Goal: Obtain resource: Download file/media

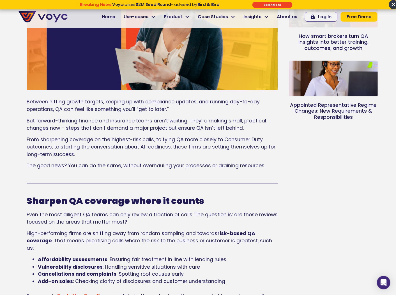
scroll to position [258, 0]
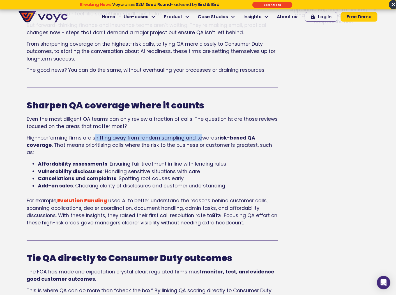
drag, startPoint x: 94, startPoint y: 138, endPoint x: 203, endPoint y: 140, distance: 108.7
click at [203, 140] on span "High-performing firms are shifting away from random sampling and towards" at bounding box center [122, 137] width 190 height 7
click at [241, 152] on div "Sharpen QA coverage where it counts Even the most diligent QA teams can only re…" at bounding box center [152, 163] width 251 height 127
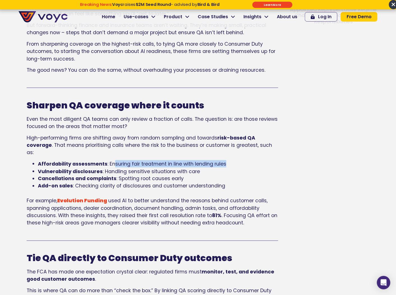
drag, startPoint x: 227, startPoint y: 155, endPoint x: 111, endPoint y: 157, distance: 115.1
click at [111, 160] on li "Affordability assessments : Ensuring fair treatment in line with lending rules" at bounding box center [158, 163] width 240 height 7
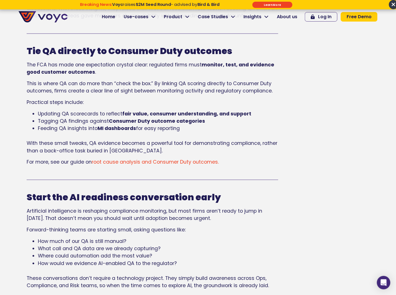
scroll to position [482, 0]
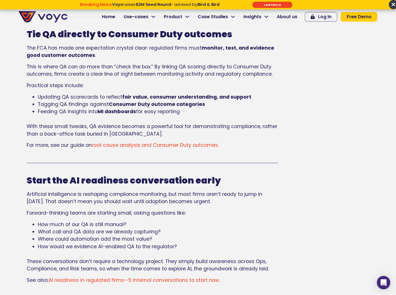
click at [191, 142] on span "root cause analysis and Consumer Duty outcomes." at bounding box center [155, 145] width 127 height 7
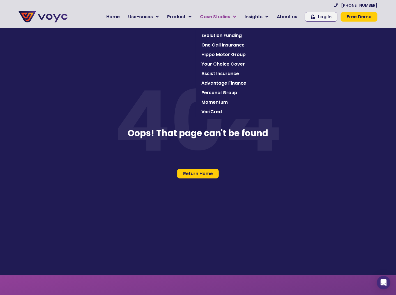
click at [230, 15] on span "Case Studies" at bounding box center [215, 16] width 30 height 7
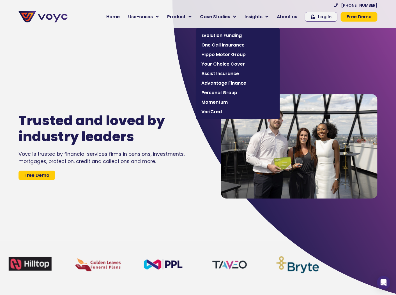
click at [219, 102] on span "Momentum" at bounding box center [237, 102] width 73 height 7
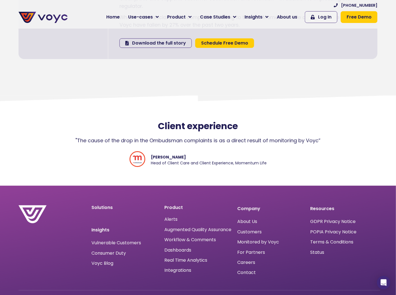
scroll to position [952, 0]
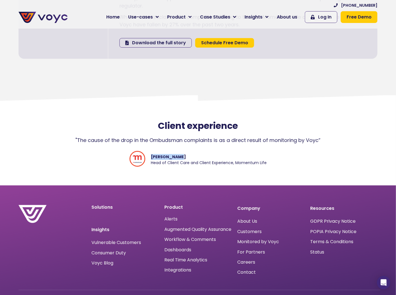
drag, startPoint x: 176, startPoint y: 139, endPoint x: 151, endPoint y: 141, distance: 25.3
click at [151, 154] on span "Esther Nkosi" at bounding box center [209, 157] width 116 height 6
copy span "Esther Nkosi"
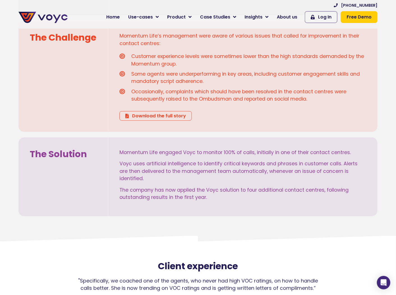
scroll to position [84, 0]
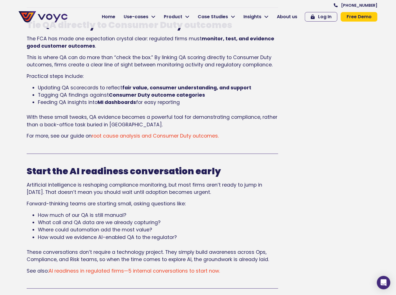
click at [166, 132] on span "root cause analysis and Consumer Duty outcomes." at bounding box center [155, 135] width 127 height 7
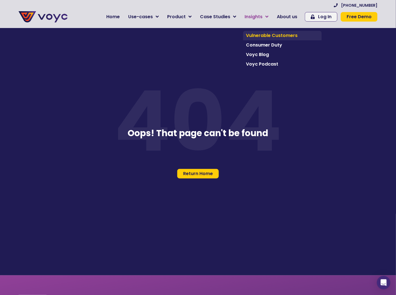
click at [258, 35] on span "Vulnerable Customers" at bounding box center [282, 35] width 73 height 7
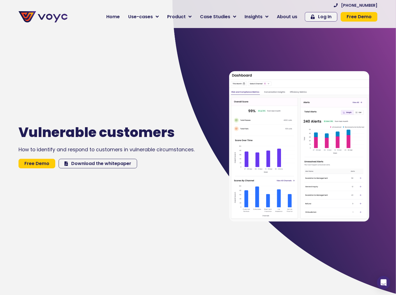
click at [88, 166] on span "Download the whitepaper" at bounding box center [101, 163] width 60 height 4
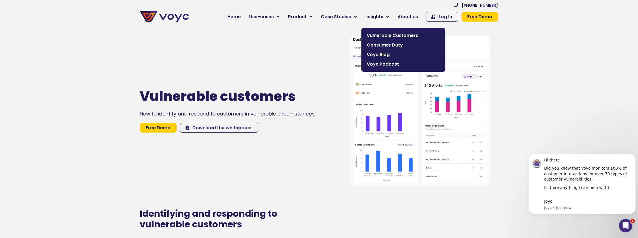
click at [385, 43] on span "Consumer Duty" at bounding box center [403, 45] width 73 height 7
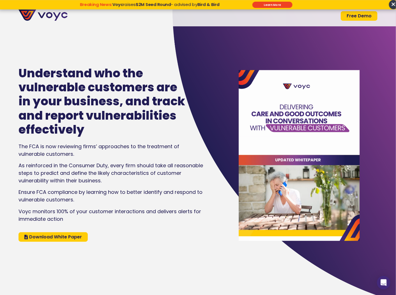
click at [68, 236] on span "Download White Paper" at bounding box center [55, 237] width 53 height 4
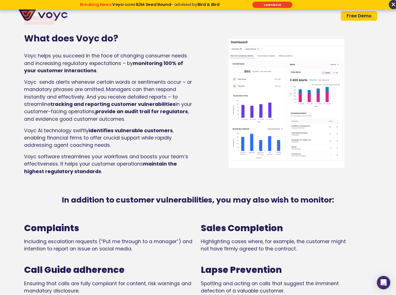
scroll to position [1577, 0]
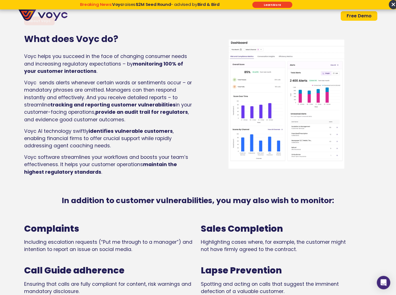
click at [276, 116] on img at bounding box center [286, 104] width 116 height 130
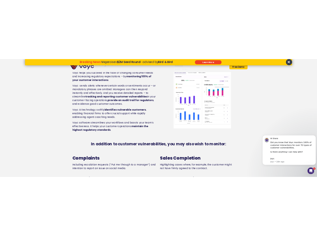
scroll to position [1580, 0]
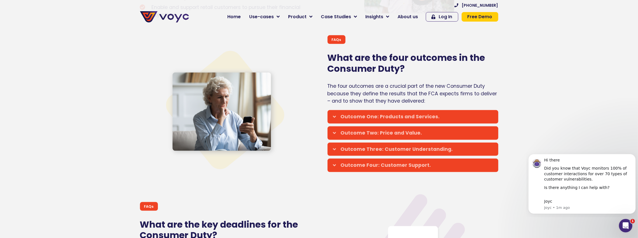
scroll to position [851, 0]
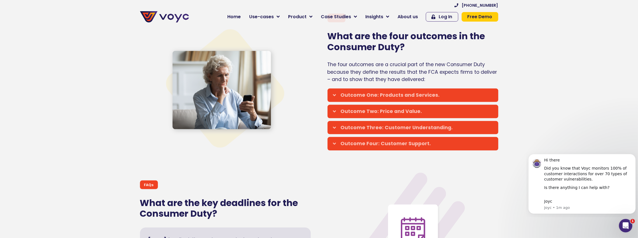
click at [336, 93] on span at bounding box center [336, 95] width 7 height 5
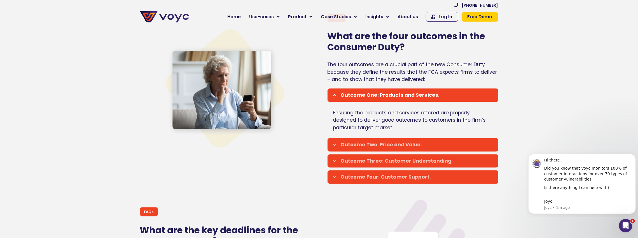
click at [337, 93] on span at bounding box center [336, 95] width 7 height 5
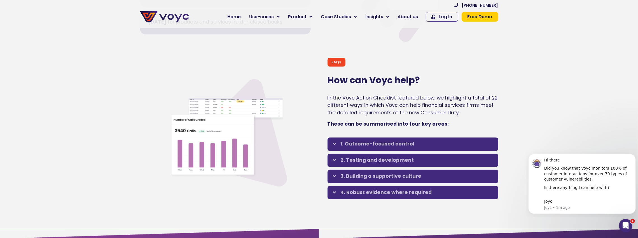
scroll to position [1098, 0]
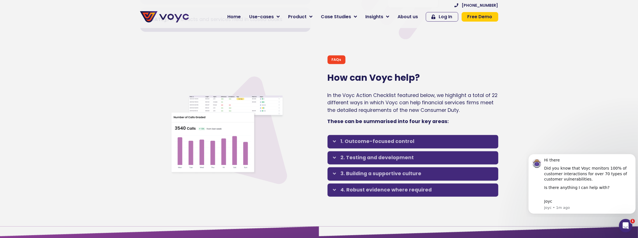
click at [332, 135] on div "1. Outcome-focused control" at bounding box center [413, 141] width 171 height 13
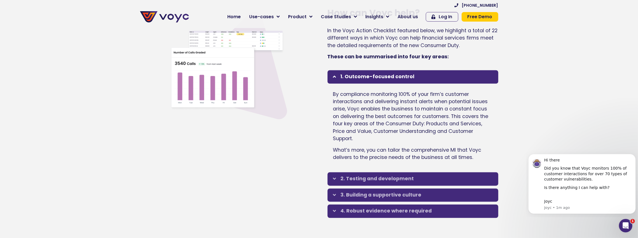
scroll to position [1165, 0]
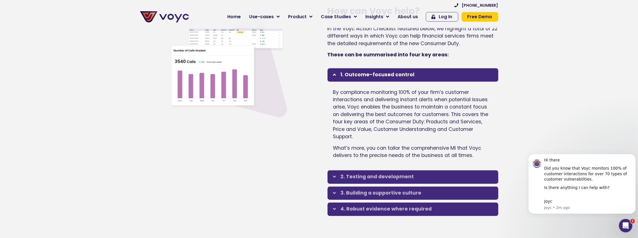
click at [337, 174] on span at bounding box center [336, 176] width 7 height 5
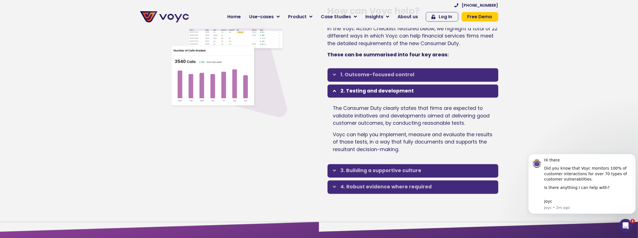
click at [333, 168] on icon at bounding box center [334, 170] width 3 height 5
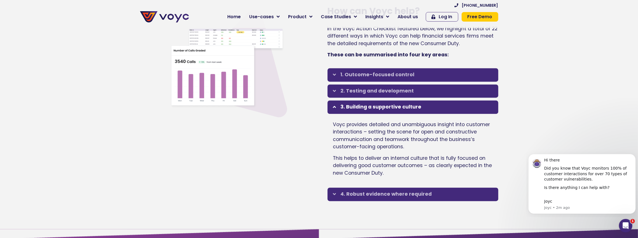
click at [335, 192] on icon at bounding box center [334, 194] width 3 height 5
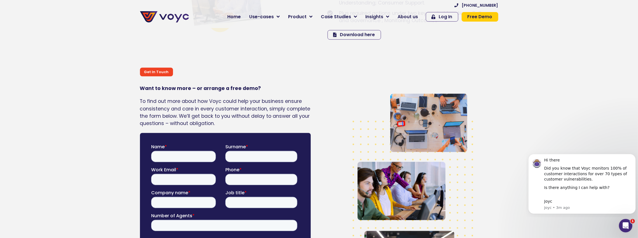
scroll to position [1546, 0]
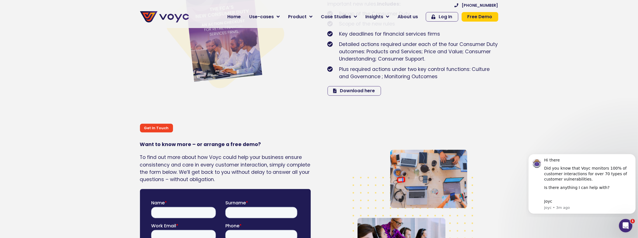
click at [365, 89] on span "Download here" at bounding box center [357, 91] width 35 height 4
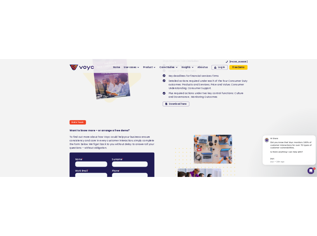
scroll to position [1745, 0]
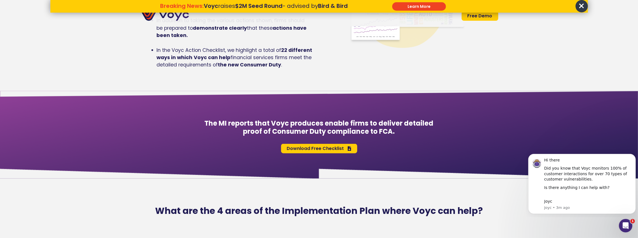
scroll to position [560, 0]
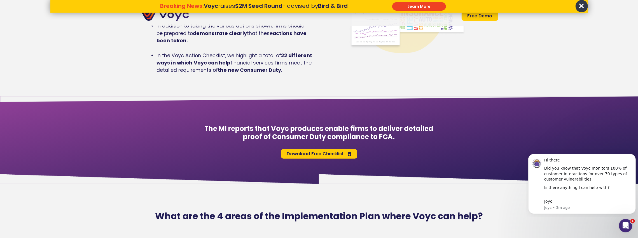
click at [314, 154] on span "Download Free Checklist" at bounding box center [315, 154] width 57 height 4
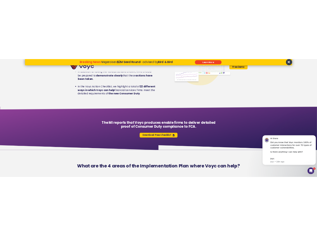
scroll to position [620, 0]
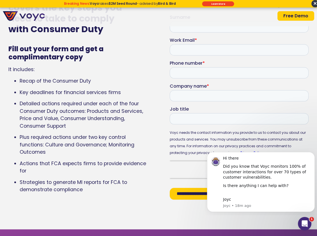
scroll to position [2123, 0]
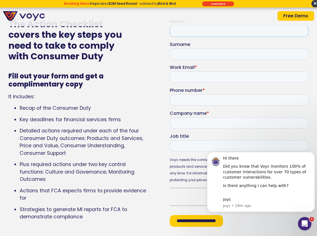
drag, startPoint x: 185, startPoint y: 27, endPoint x: 185, endPoint y: 32, distance: 5.3
click at [185, 27] on input "Name *" at bounding box center [238, 30] width 139 height 11
type input "*****"
type input "*********"
type input "**********"
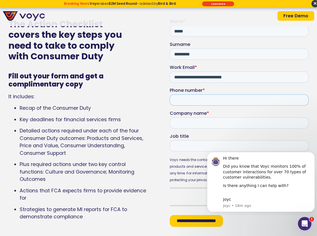
type input "**********"
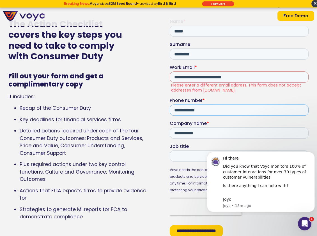
click at [210, 110] on input "**********" at bounding box center [238, 109] width 139 height 11
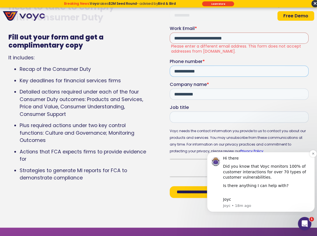
scroll to position [2168, 0]
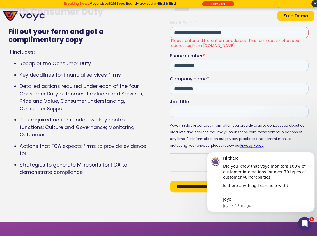
click at [229, 49] on form "**********" at bounding box center [238, 85] width 139 height 223
